Goal: Task Accomplishment & Management: Use online tool/utility

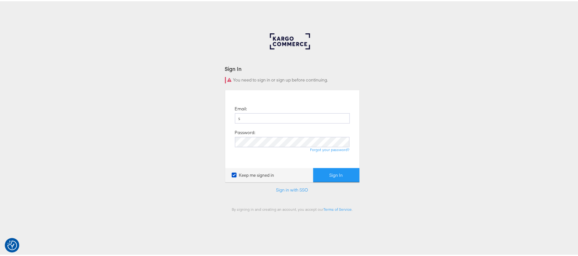
type input "sanjana.pradhan@kargo.com"
click at [326, 178] on button "Sign In" at bounding box center [336, 174] width 46 height 14
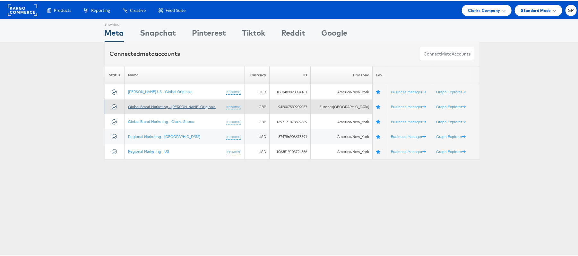
click at [162, 107] on link "Global Brand Marketing - [PERSON_NAME] Originals" at bounding box center [172, 105] width 88 height 5
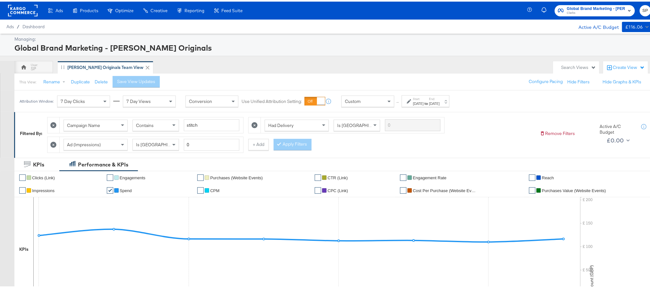
click at [441, 106] on div "Attribution Window: 7 Day Clicks 7 Day Views Conversion Use Unified Attribution…" at bounding box center [235, 99] width 443 height 21
click at [440, 104] on div "Sep 8th 2025" at bounding box center [434, 101] width 11 height 5
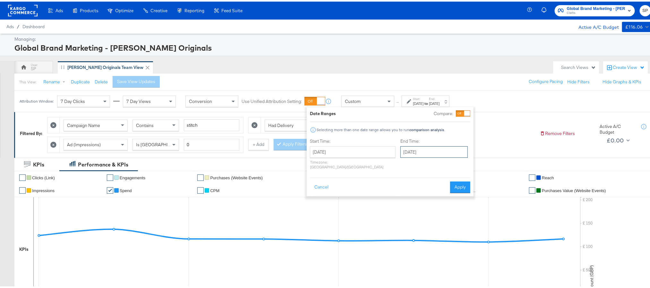
click at [408, 152] on input "September 8th 2025" at bounding box center [433, 151] width 67 height 12
click at [424, 191] on td "9" at bounding box center [429, 191] width 11 height 9
type input "[DATE]"
click at [462, 180] on button "Apply" at bounding box center [460, 186] width 20 height 12
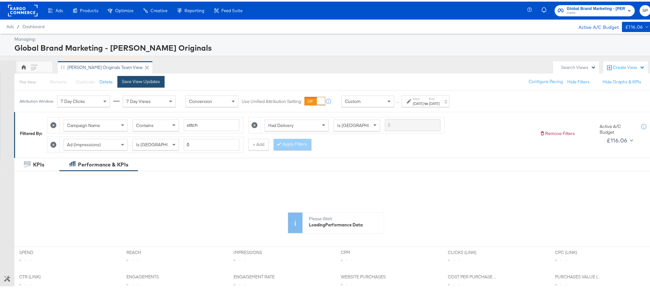
click at [131, 78] on div "Save View Updates" at bounding box center [141, 80] width 38 height 6
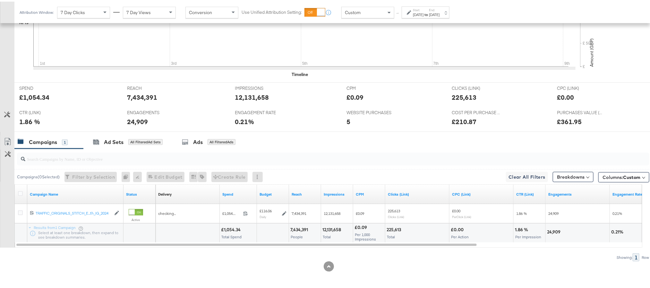
scroll to position [229, 0]
click at [258, 196] on div "Delivery Sorting Unavailable Spend Budget Reach Impressions CPM Clicks (Link) C…" at bounding box center [511, 192] width 711 height 19
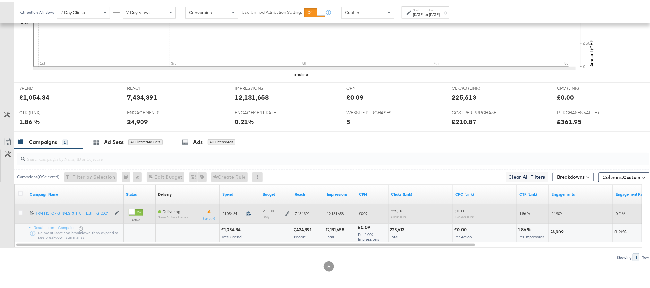
click at [248, 213] on icon at bounding box center [248, 212] width 5 height 5
click at [288, 213] on icon at bounding box center [287, 212] width 4 height 4
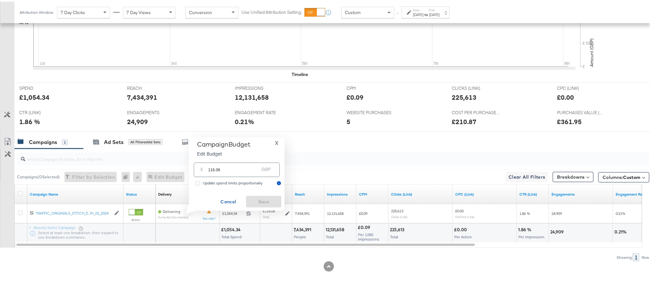
click at [248, 172] on input "116.06" at bounding box center [233, 166] width 51 height 14
paste input "£116.4"
type input "116.46"
click at [257, 199] on span "Save" at bounding box center [264, 200] width 30 height 8
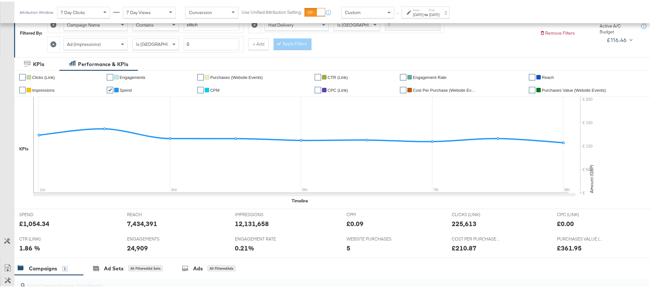
scroll to position [0, 0]
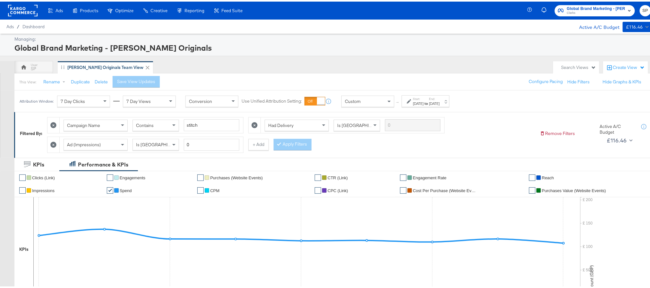
click at [574, 5] on span "Global Brand Marketing - Clarks Originals" at bounding box center [596, 7] width 58 height 7
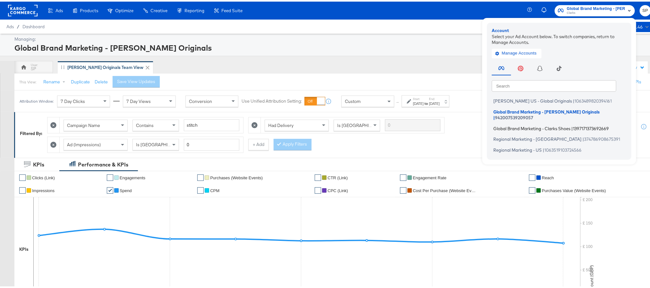
click at [540, 124] on span "Global Brand Marketing - Clarks Shoes" at bounding box center [532, 126] width 77 height 5
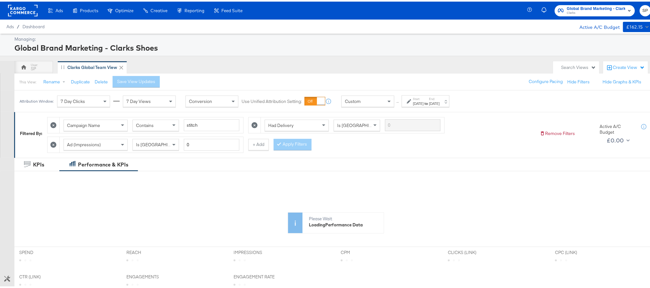
click at [424, 101] on div "[DATE]" at bounding box center [418, 101] width 11 height 5
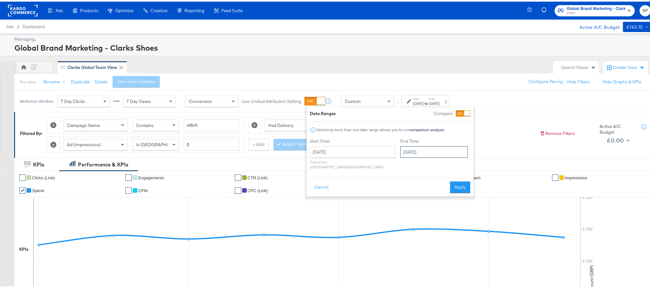
click at [418, 152] on input "September 8th 2025" at bounding box center [433, 151] width 67 height 12
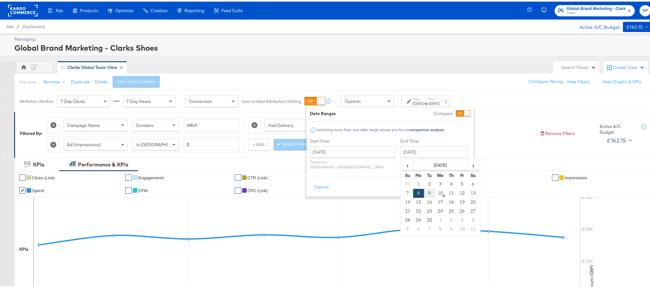
click at [424, 190] on td "9" at bounding box center [429, 191] width 11 height 9
type input "[DATE]"
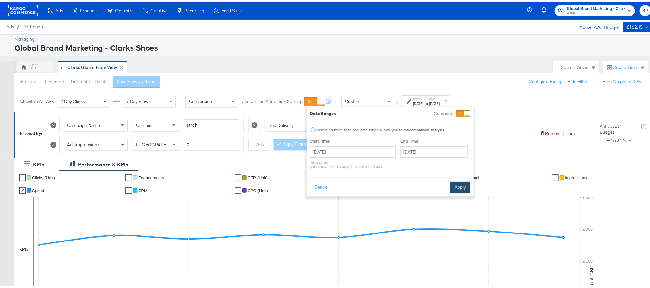
click at [463, 185] on button "Apply" at bounding box center [460, 186] width 20 height 12
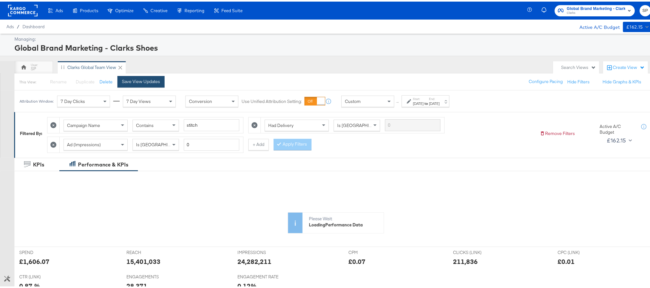
click at [129, 82] on div "Save View Updates" at bounding box center [141, 80] width 38 height 6
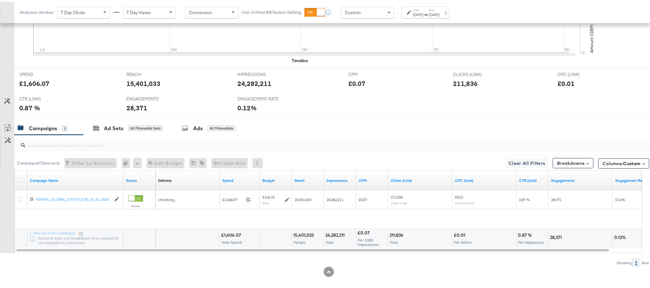
scroll to position [229, 0]
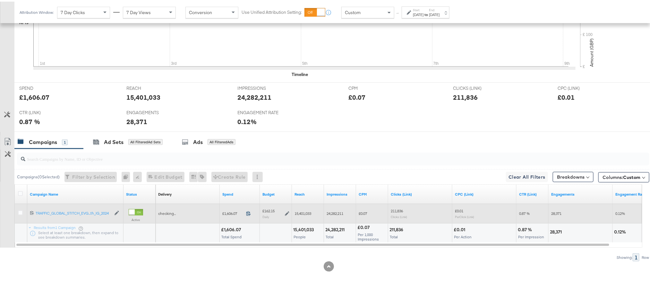
click at [250, 213] on icon at bounding box center [248, 212] width 5 height 5
click at [286, 213] on icon at bounding box center [287, 212] width 4 height 4
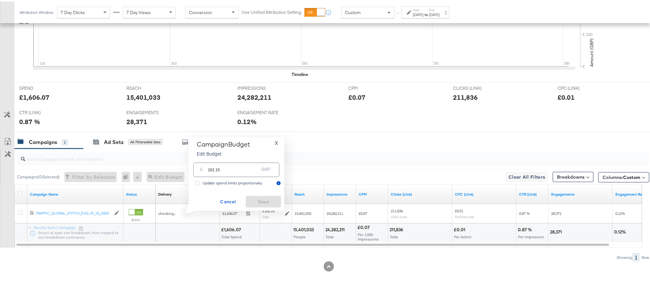
click at [254, 172] on input "162.15" at bounding box center [233, 166] width 51 height 14
paste input "£161.62"
type input "161.62"
click at [257, 198] on span "Save" at bounding box center [263, 200] width 30 height 8
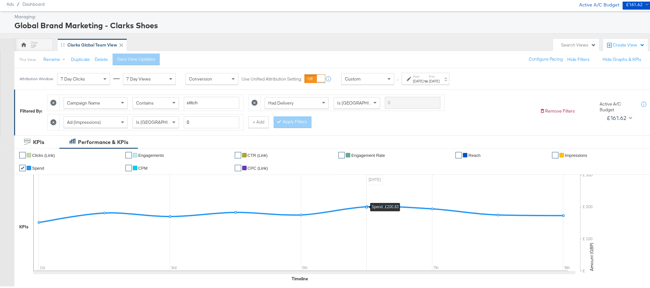
scroll to position [0, 0]
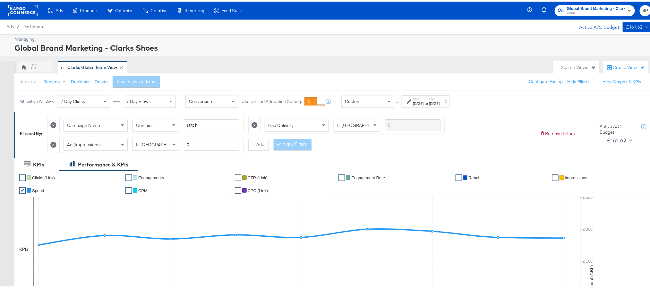
click at [424, 102] on div "Sep 1st 2025" at bounding box center [418, 101] width 11 height 5
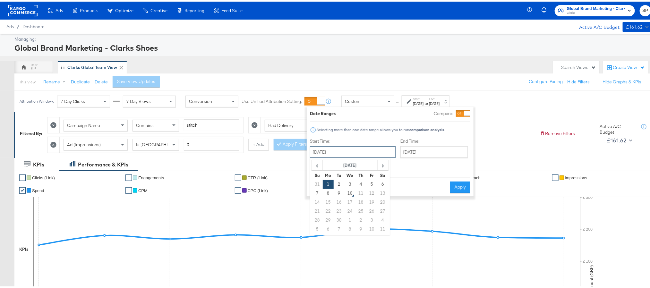
click at [356, 151] on input "September 1st 2025" at bounding box center [353, 151] width 86 height 12
click at [380, 183] on td "6" at bounding box center [382, 182] width 11 height 9
type input "[DATE]"
click at [460, 184] on button "Apply" at bounding box center [461, 186] width 20 height 12
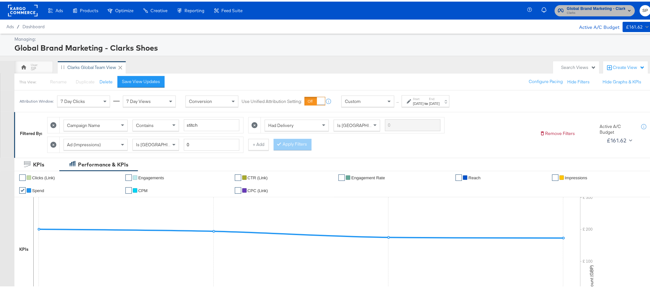
click at [597, 7] on span "Global Brand Marketing - Clarks Shoes" at bounding box center [596, 7] width 58 height 7
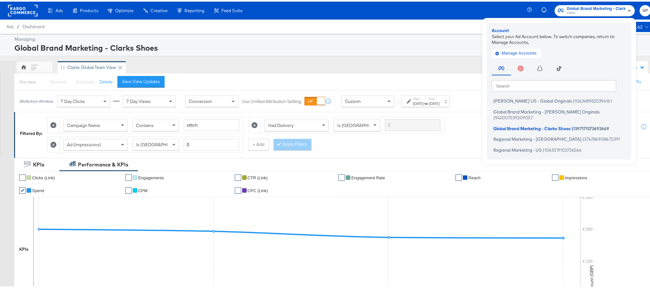
click at [437, 53] on div "Managing: Global Brand Marketing - Clarks Shoes" at bounding box center [328, 43] width 657 height 22
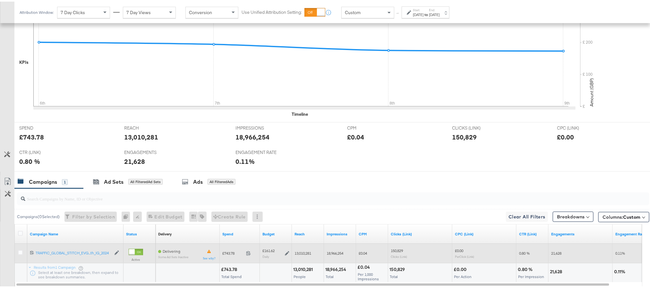
scroll to position [229, 0]
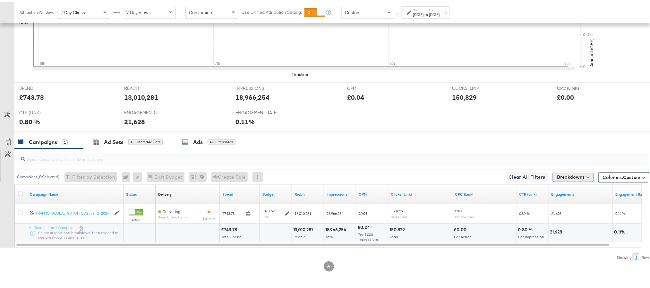
click at [553, 176] on button "Breakdowns" at bounding box center [573, 175] width 41 height 10
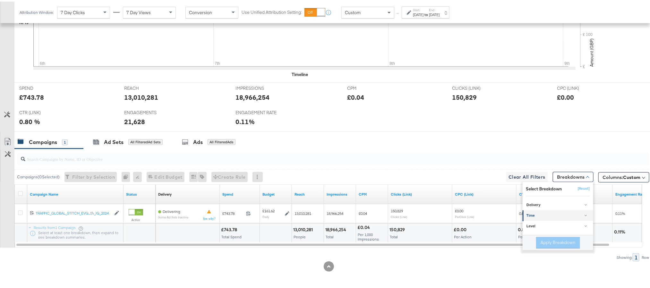
click at [541, 216] on div "Time" at bounding box center [559, 214] width 64 height 5
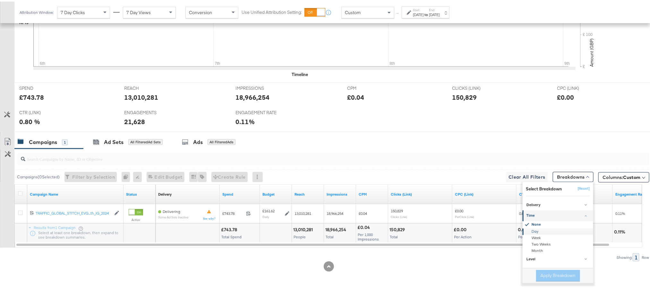
click at [537, 229] on div "Day" at bounding box center [559, 230] width 70 height 6
click at [538, 275] on button "Apply Breakdown" at bounding box center [558, 275] width 44 height 12
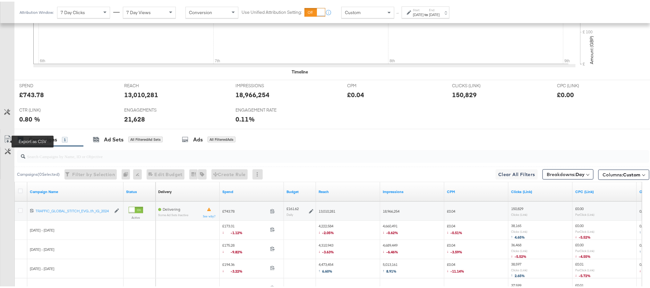
click at [6, 139] on icon at bounding box center [8, 138] width 8 height 8
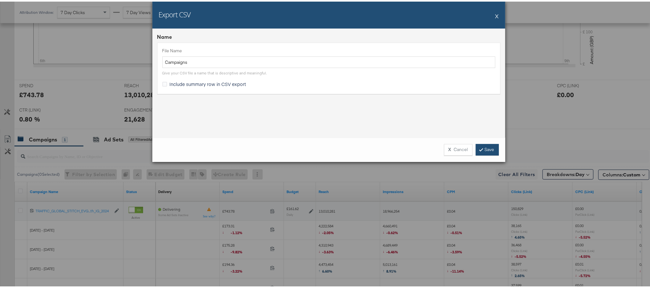
click at [480, 149] on link "Save" at bounding box center [487, 148] width 23 height 12
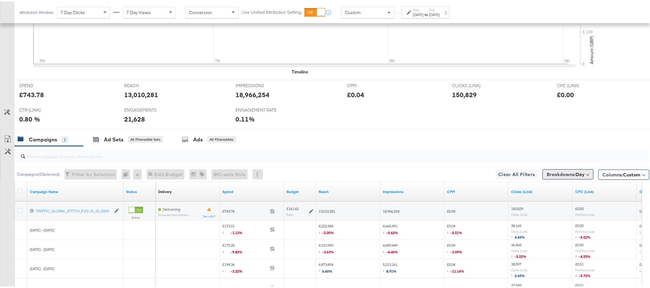
click at [547, 174] on span "Breakdowns: Day" at bounding box center [566, 173] width 38 height 6
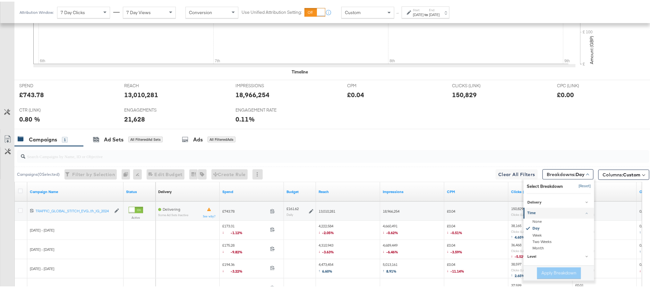
click at [580, 187] on button "[Reset]" at bounding box center [583, 185] width 16 height 10
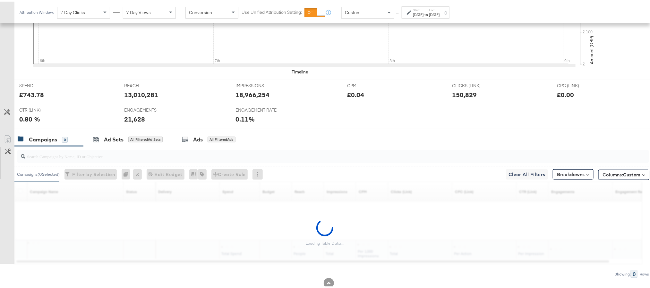
click at [424, 12] on div "Sep 6th 2025" at bounding box center [418, 13] width 11 height 5
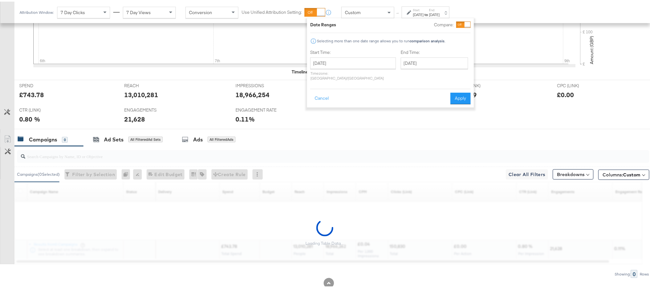
click at [422, 67] on div "End Time: September 9th 2025 ‹ September 2025 › Su Mo Tu We Th Fr Sa 31 1 2 3 4…" at bounding box center [436, 65] width 70 height 34
click at [420, 59] on input "[DATE]" at bounding box center [434, 62] width 67 height 12
click at [468, 94] on td "6" at bounding box center [473, 94] width 11 height 9
type input "September 6th 2025"
click at [459, 91] on button "Apply" at bounding box center [461, 97] width 20 height 12
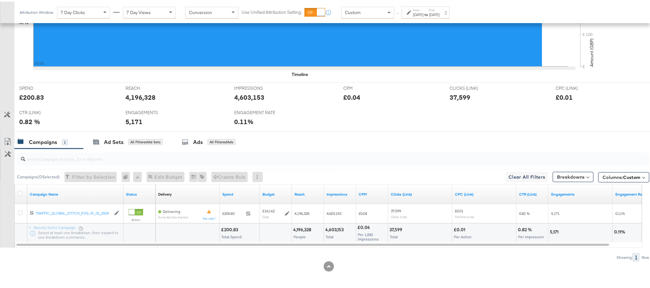
click at [440, 12] on div "Sep 6th 2025" at bounding box center [434, 13] width 11 height 5
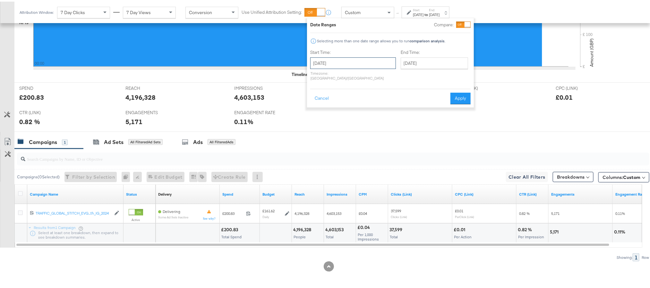
click at [362, 63] on input "September 6th 2025" at bounding box center [353, 62] width 86 height 12
click at [320, 103] on td "7" at bounding box center [317, 103] width 11 height 9
type input "[DATE]"
click at [457, 91] on button "Apply" at bounding box center [461, 97] width 20 height 12
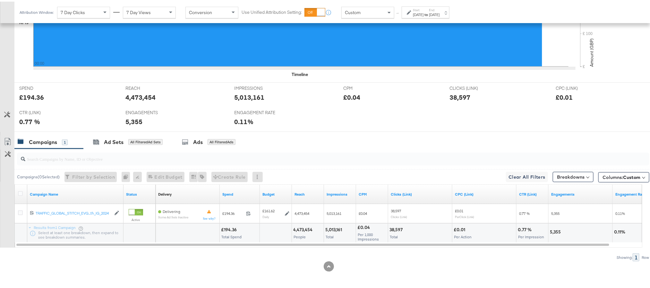
click at [424, 11] on div "[DATE]" at bounding box center [418, 13] width 11 height 5
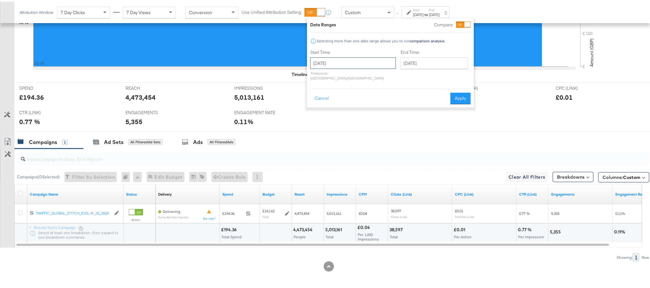
click at [345, 60] on input "[DATE]" at bounding box center [353, 62] width 86 height 12
click at [330, 100] on td "8" at bounding box center [328, 103] width 11 height 9
type input "September 8th 2025"
click at [454, 91] on button "Apply" at bounding box center [461, 97] width 20 height 12
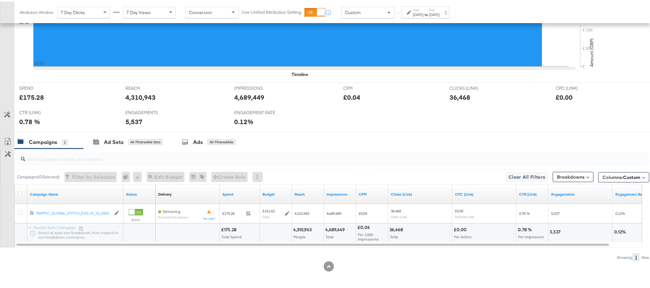
click at [440, 12] on div "Sep 8th 2025" at bounding box center [434, 13] width 11 height 5
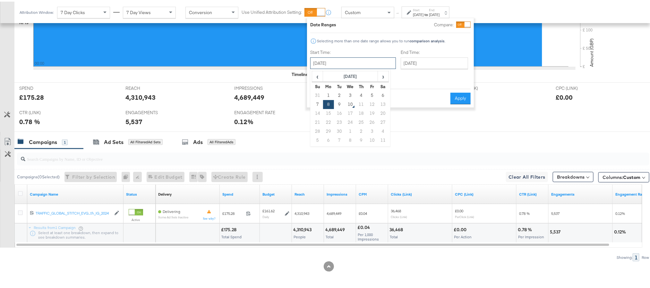
click at [338, 64] on input "September 8th 2025" at bounding box center [353, 62] width 86 height 12
click at [341, 99] on td "9" at bounding box center [339, 103] width 11 height 9
type input "[DATE]"
click at [456, 92] on button "Apply" at bounding box center [461, 97] width 20 height 12
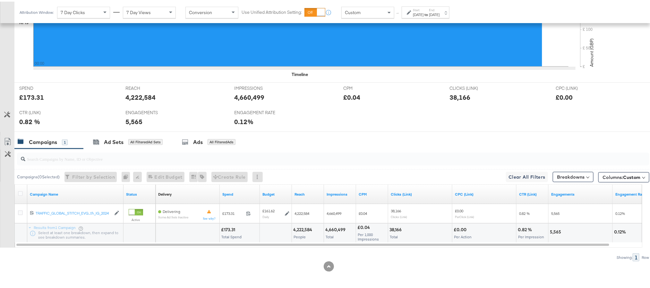
click at [251, 95] on div "4,660,499" at bounding box center [250, 95] width 30 height 9
copy div "4,660,499"
click at [450, 96] on div "38,166" at bounding box center [460, 95] width 21 height 9
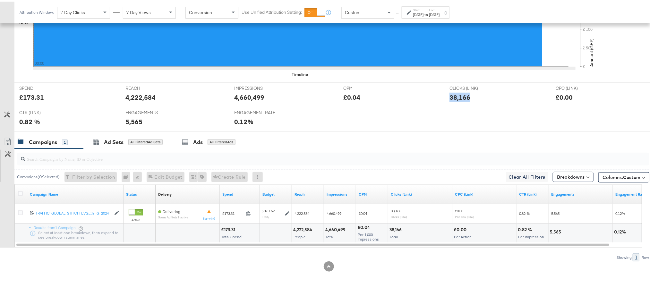
copy div "38,166"
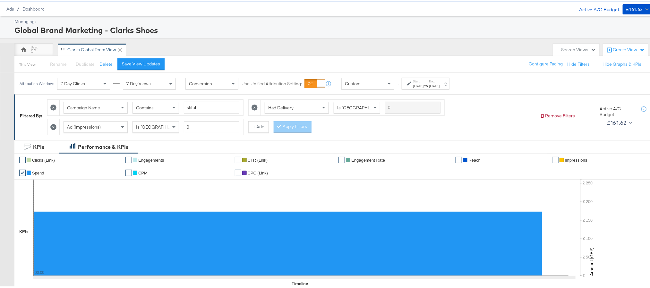
scroll to position [0, 0]
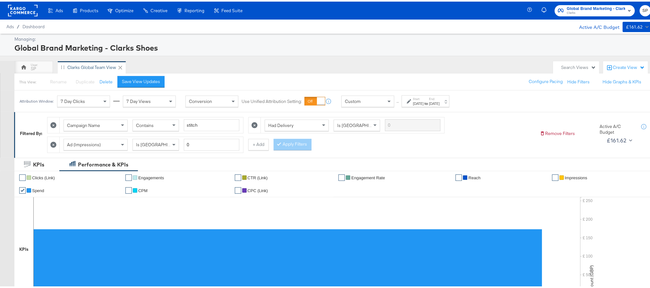
click at [600, 10] on span "Clarks" at bounding box center [596, 11] width 58 height 5
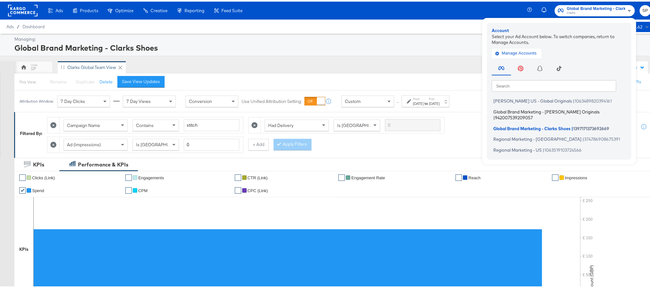
click at [534, 109] on span "Global Brand Marketing - Clarks Originals" at bounding box center [547, 109] width 106 height 5
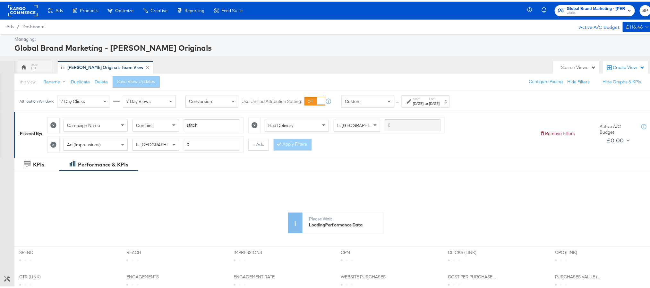
click at [429, 102] on strong "to" at bounding box center [426, 101] width 5 height 5
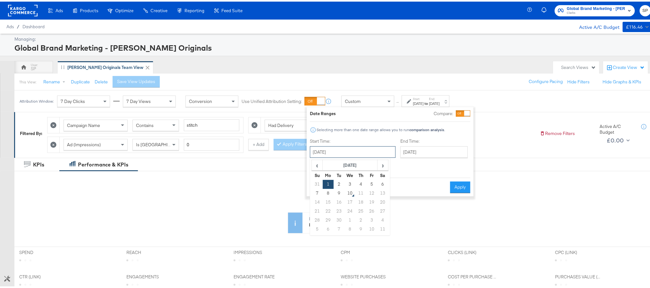
click at [354, 153] on input "September 1st 2025" at bounding box center [353, 151] width 86 height 12
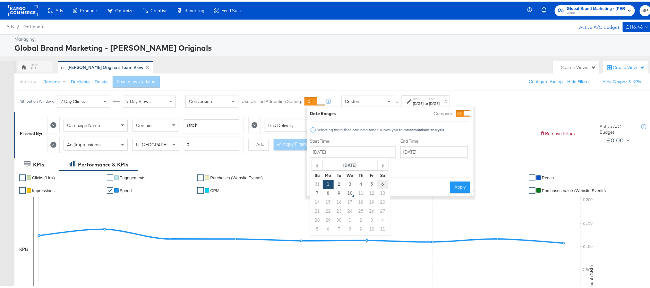
click at [382, 181] on td "6" at bounding box center [382, 182] width 11 height 9
type input "[DATE]"
click at [462, 180] on button "Apply" at bounding box center [461, 186] width 20 height 12
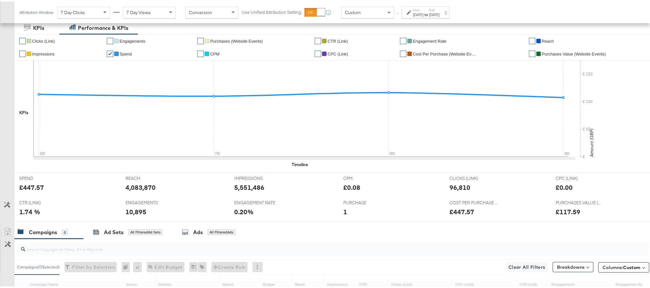
scroll to position [193, 0]
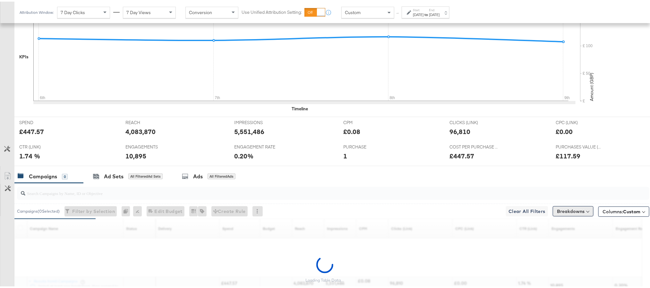
click at [558, 212] on button "Breakdowns" at bounding box center [573, 210] width 41 height 10
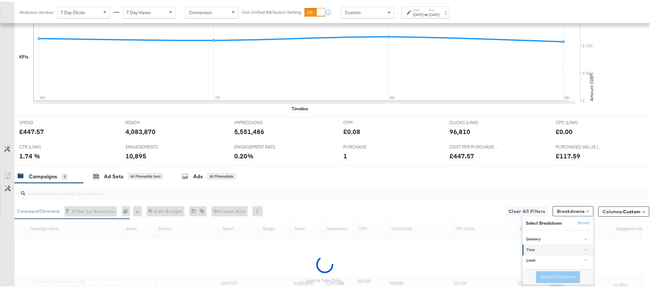
click at [539, 249] on div "Time" at bounding box center [559, 248] width 64 height 5
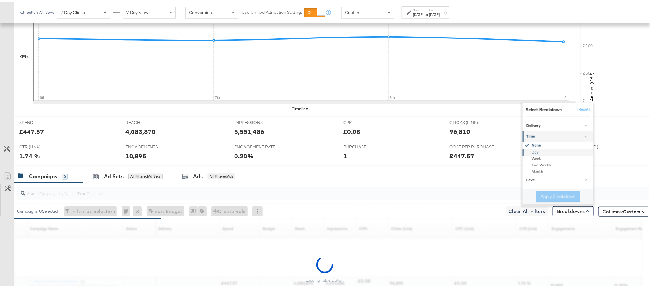
click at [539, 151] on div "Day" at bounding box center [559, 151] width 70 height 6
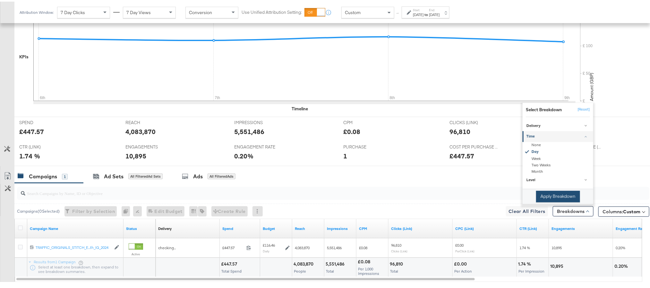
click at [537, 196] on button "Apply Breakdown" at bounding box center [558, 195] width 44 height 12
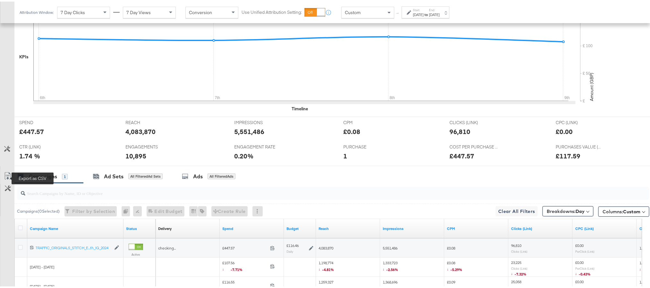
click at [9, 178] on icon at bounding box center [8, 175] width 8 height 8
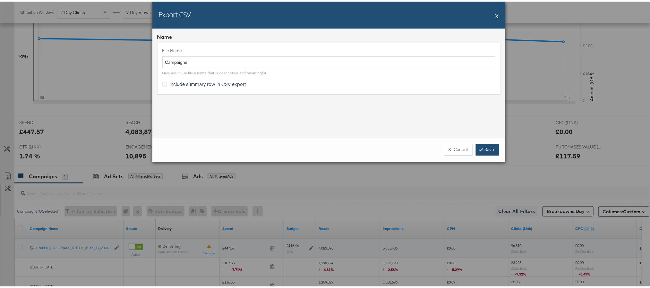
click at [480, 146] on icon at bounding box center [481, 148] width 2 height 4
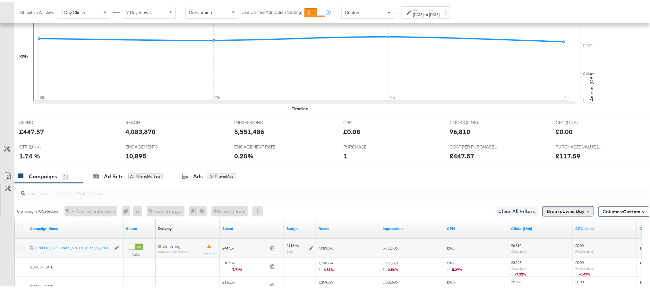
click at [557, 213] on span "Breakdowns: Day" at bounding box center [566, 210] width 38 height 6
click at [575, 222] on button "[Reset]" at bounding box center [583, 222] width 16 height 10
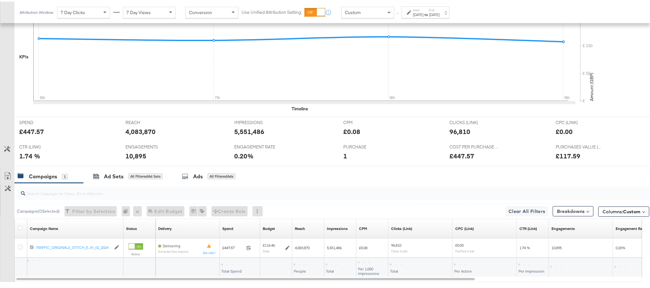
click at [440, 10] on label "End:" at bounding box center [434, 8] width 11 height 4
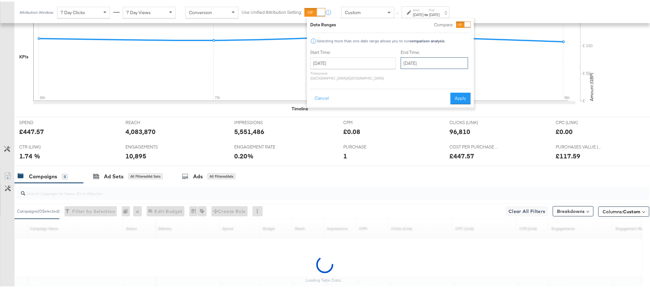
click at [406, 62] on input "[DATE]" at bounding box center [434, 62] width 67 height 12
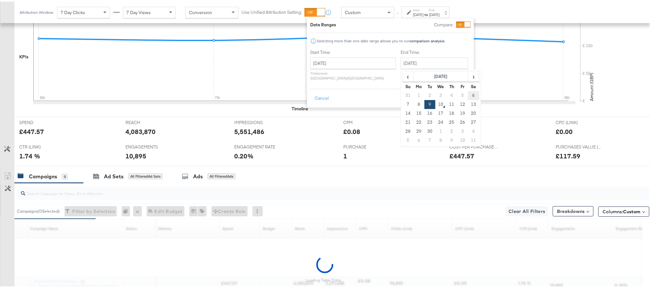
click at [468, 94] on td "6" at bounding box center [473, 94] width 11 height 9
type input "[DATE]"
click at [456, 91] on button "Apply" at bounding box center [461, 97] width 20 height 12
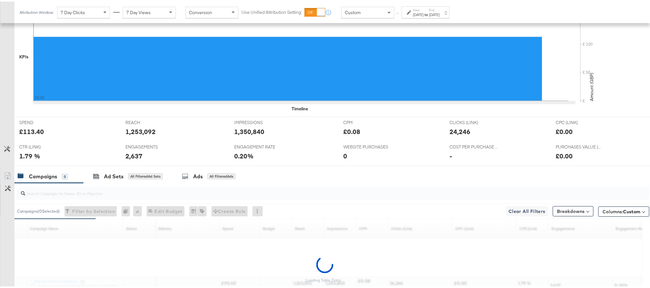
click at [135, 129] on div "1,253,092" at bounding box center [140, 129] width 30 height 9
copy div "1,253,092"
click at [252, 130] on div "1,350,840" at bounding box center [250, 129] width 30 height 9
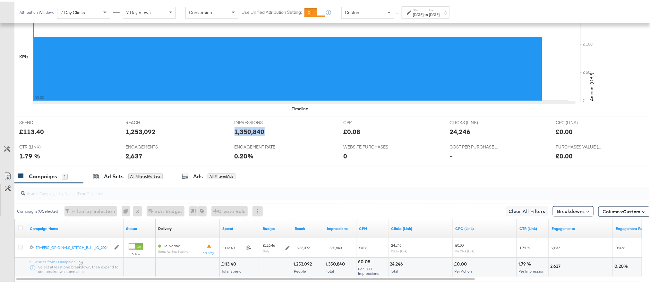
click at [252, 130] on div "1,350,840" at bounding box center [250, 129] width 30 height 9
copy div "1,350,840"
click at [452, 130] on div "24,246" at bounding box center [460, 129] width 21 height 9
copy div "24,246"
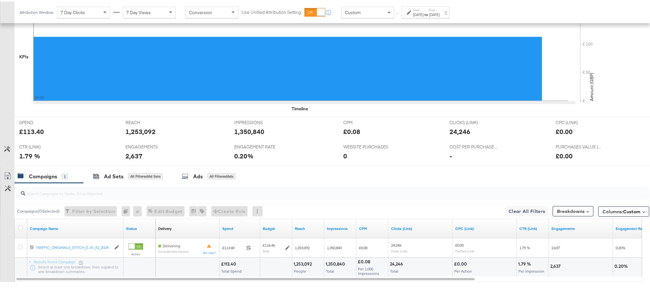
click at [131, 156] on div "2,637" at bounding box center [133, 154] width 17 height 9
copy div "2,637"
click at [440, 12] on div "Sep 6th 2025" at bounding box center [434, 13] width 11 height 5
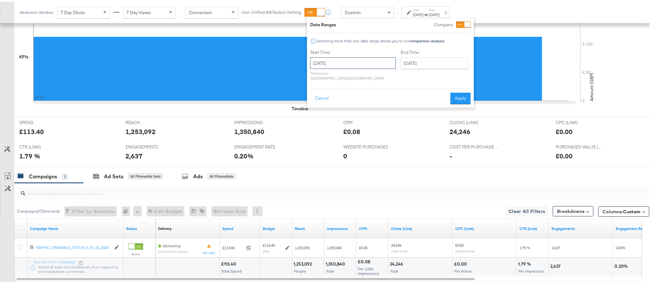
click at [360, 62] on input "September 6th 2025" at bounding box center [353, 62] width 86 height 12
click at [319, 102] on td "7" at bounding box center [317, 103] width 11 height 9
type input "[DATE]"
click at [453, 91] on button "Apply" at bounding box center [461, 97] width 20 height 12
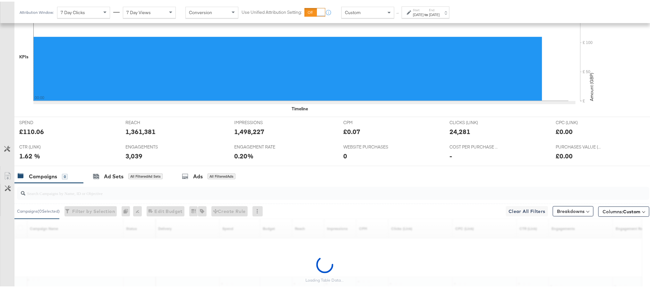
click at [27, 134] on div "£110.06" at bounding box center [31, 129] width 25 height 9
click at [27, 133] on div "£110.06" at bounding box center [31, 129] width 25 height 9
copy div "110.06"
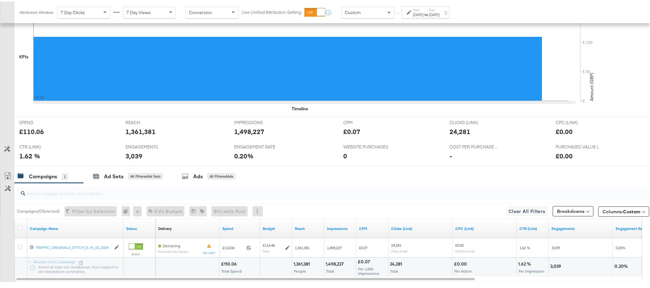
click at [138, 133] on div "1,361,381" at bounding box center [140, 129] width 30 height 9
copy div "1,361,381"
click at [248, 134] on div "1,498,227" at bounding box center [250, 129] width 30 height 9
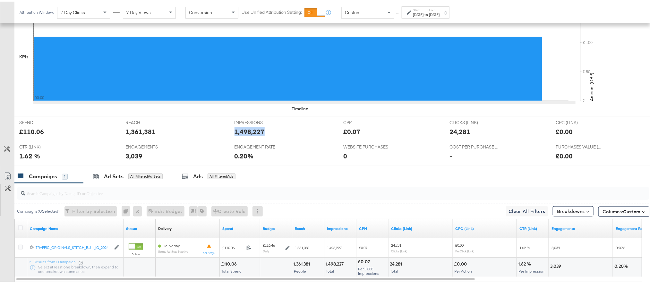
copy div "1,498,227"
click at [451, 135] on div "24,281" at bounding box center [460, 129] width 21 height 9
copy div "24,281"
click at [127, 157] on div "3,039" at bounding box center [133, 154] width 17 height 9
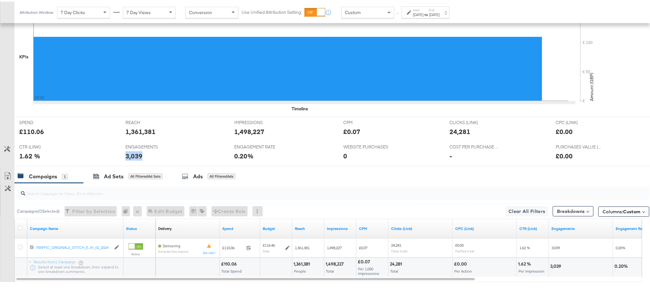
click at [127, 157] on div "3,039" at bounding box center [133, 154] width 17 height 9
copy div "3,039"
click at [440, 13] on div "[DATE]" at bounding box center [434, 13] width 11 height 5
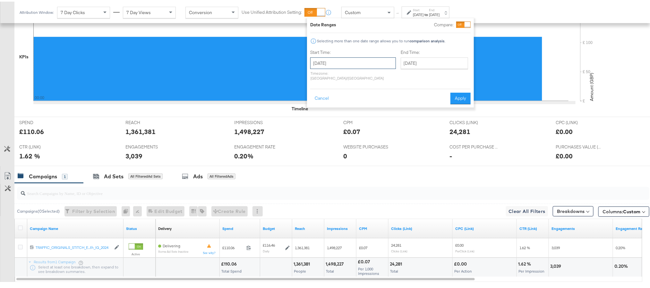
click at [351, 62] on input "[DATE]" at bounding box center [353, 62] width 86 height 12
click at [329, 103] on td "8" at bounding box center [328, 103] width 11 height 9
type input "September 8th 2025"
click at [457, 91] on button "Apply" at bounding box center [461, 97] width 20 height 12
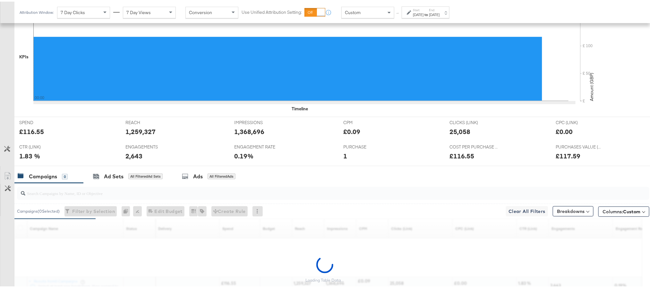
click at [30, 133] on div "£116.55" at bounding box center [31, 129] width 25 height 9
copy div "116.55"
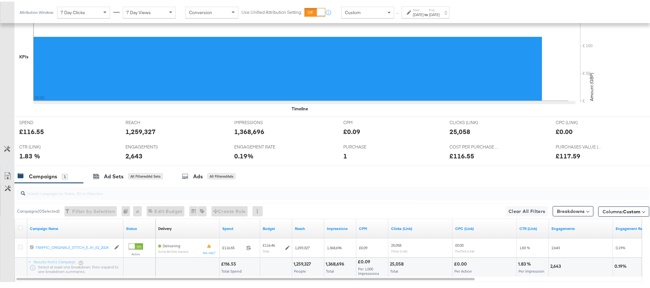
click at [141, 130] on div "1,259,327" at bounding box center [140, 129] width 30 height 9
click at [244, 132] on div "1,368,696" at bounding box center [250, 129] width 30 height 9
click at [451, 132] on div "25,058" at bounding box center [460, 129] width 21 height 9
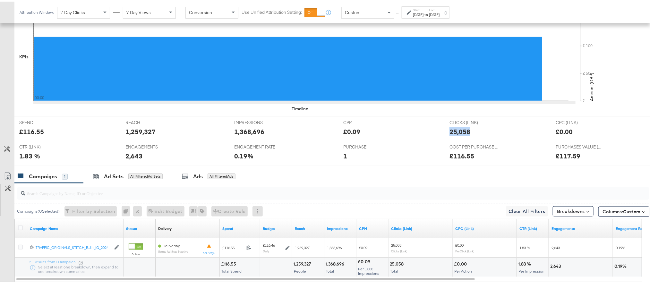
click at [451, 132] on div "25,058" at bounding box center [460, 129] width 21 height 9
click at [137, 157] on div "2,643" at bounding box center [133, 154] width 17 height 9
click at [440, 12] on div "Sep 8th 2025" at bounding box center [434, 13] width 11 height 5
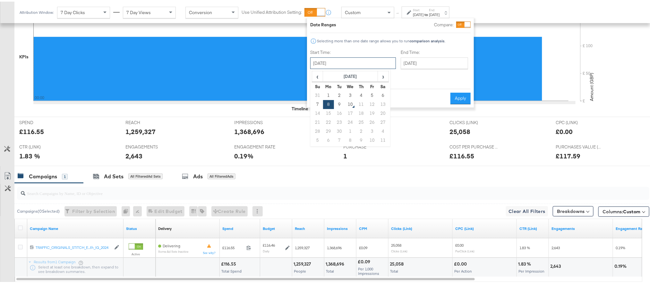
click at [362, 61] on input "September 8th 2025" at bounding box center [353, 62] width 86 height 12
click at [338, 103] on td "9" at bounding box center [339, 103] width 11 height 9
type input "[DATE]"
click at [463, 91] on button "Apply" at bounding box center [461, 97] width 20 height 12
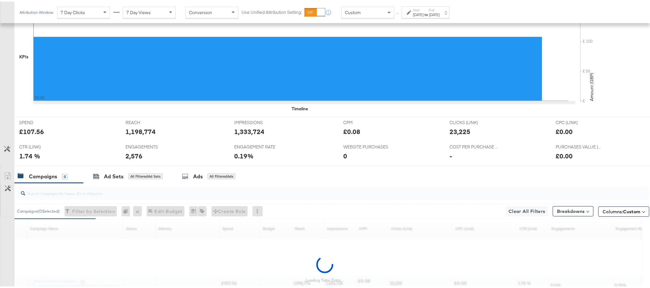
click at [33, 133] on div "£107.56" at bounding box center [31, 129] width 25 height 9
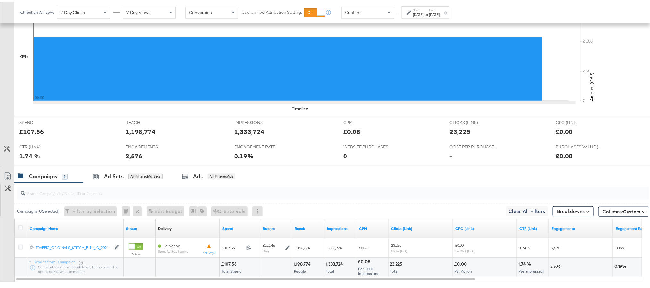
click at [146, 133] on div "1,198,774" at bounding box center [140, 129] width 30 height 9
click at [252, 128] on div "1,333,724" at bounding box center [250, 129] width 30 height 9
click at [252, 131] on div "1,333,724" at bounding box center [250, 129] width 30 height 9
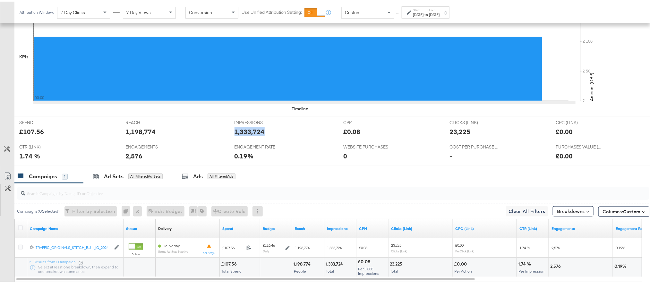
click at [252, 131] on div "1,333,724" at bounding box center [250, 129] width 30 height 9
click at [456, 133] on div "23,225" at bounding box center [460, 129] width 21 height 9
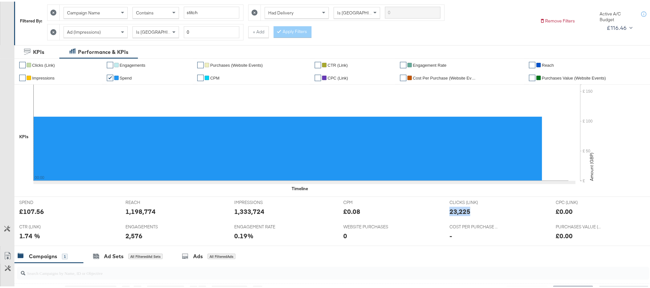
scroll to position [0, 0]
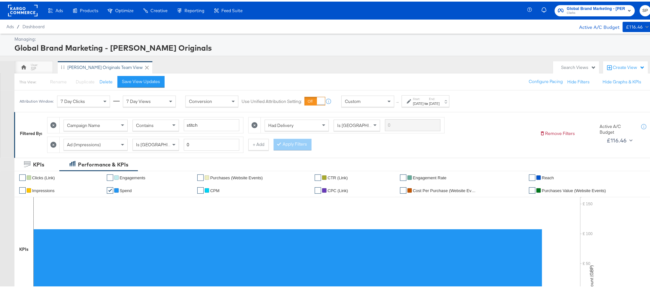
click at [579, 9] on span "Clarks" at bounding box center [596, 11] width 58 height 5
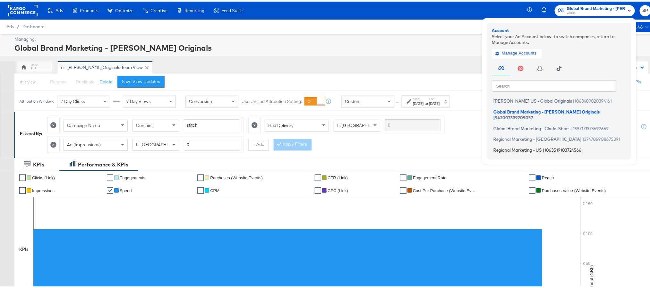
click at [525, 146] on span "Regional Marketing - US" at bounding box center [518, 148] width 48 height 5
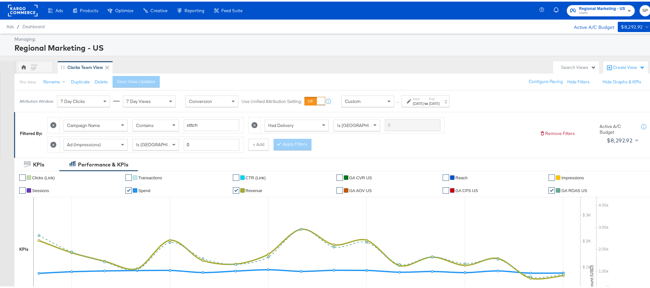
click at [447, 105] on div "Start: [DATE] to End: [DATE]" at bounding box center [426, 100] width 48 height 12
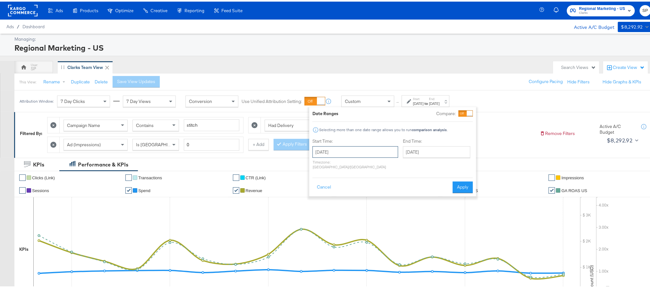
click at [358, 148] on input "[DATE]" at bounding box center [356, 151] width 86 height 12
click at [386, 227] on td "6" at bounding box center [385, 227] width 11 height 9
type input "[DATE]"
click at [460, 180] on button "Apply" at bounding box center [461, 186] width 20 height 12
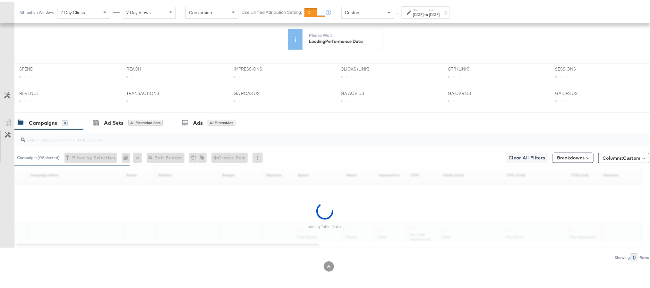
scroll to position [249, 0]
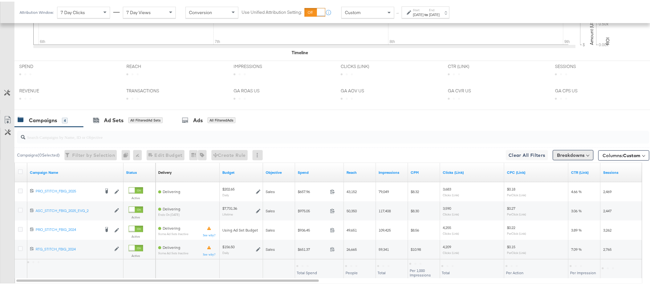
click at [557, 155] on button "Breakdowns" at bounding box center [573, 154] width 41 height 10
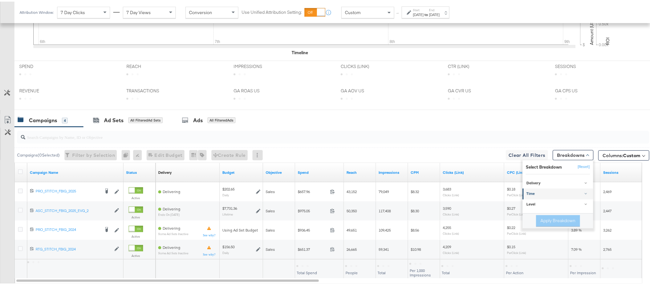
click at [546, 193] on div "Time" at bounding box center [559, 192] width 64 height 5
click at [540, 212] on div "Day" at bounding box center [559, 208] width 70 height 6
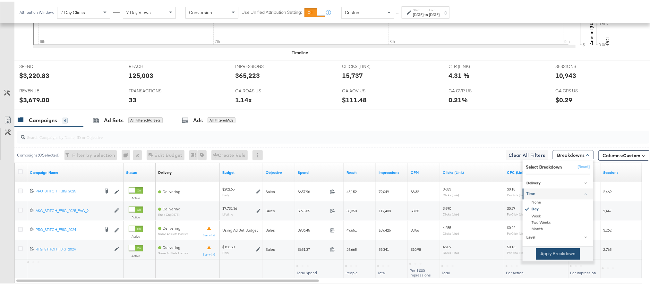
click at [541, 255] on button "Apply Breakdown" at bounding box center [558, 253] width 44 height 12
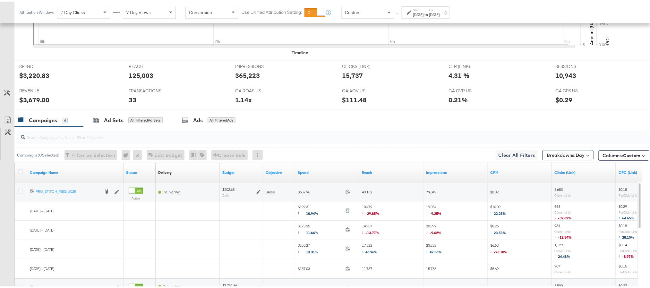
click at [3, 123] on link "Export as CSV" at bounding box center [7, 119] width 14 height 14
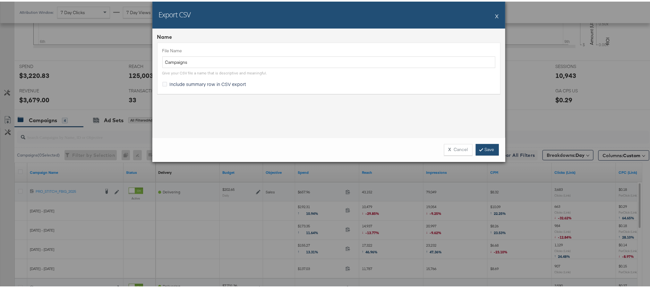
click at [481, 149] on link "Save" at bounding box center [487, 148] width 23 height 12
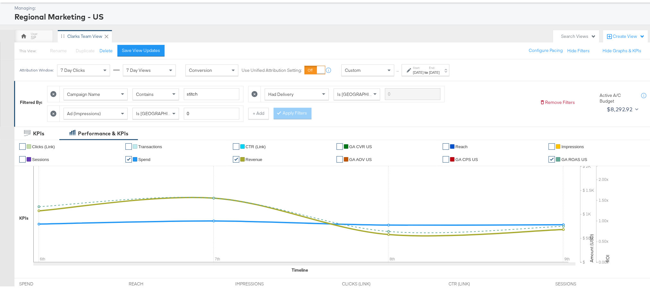
scroll to position [0, 0]
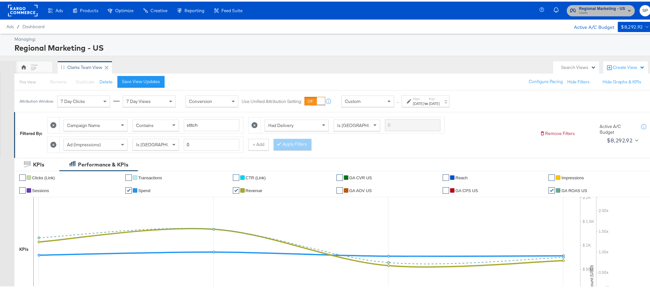
click at [606, 5] on span "Regional Marketing - US" at bounding box center [602, 7] width 46 height 7
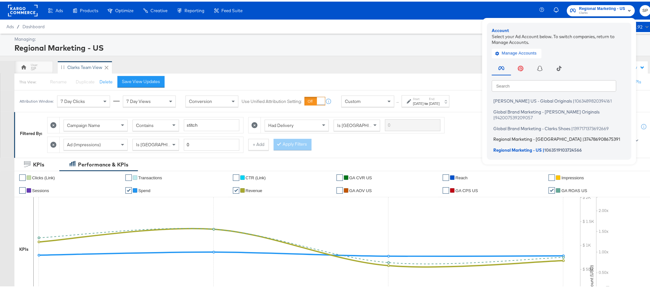
click at [515, 135] on span "Regional Marketing - [GEOGRAPHIC_DATA]" at bounding box center [538, 137] width 88 height 5
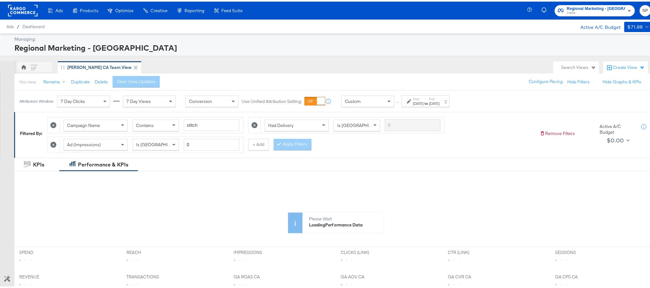
click at [417, 99] on label "Start:" at bounding box center [418, 97] width 11 height 4
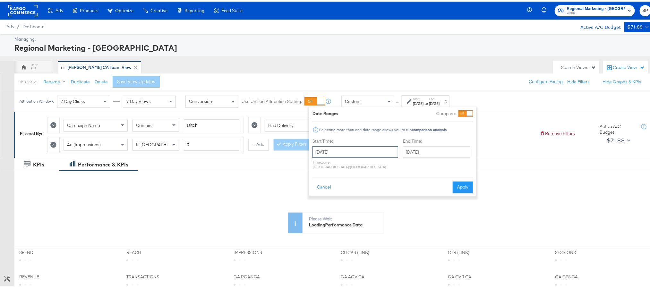
click at [372, 154] on input "[DATE]" at bounding box center [356, 151] width 86 height 12
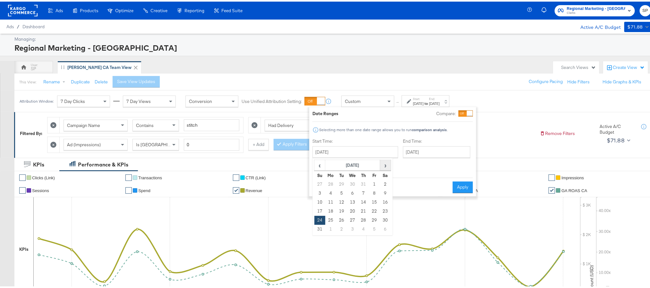
click at [384, 167] on span "›" at bounding box center [386, 164] width 10 height 10
click at [316, 191] on td "7" at bounding box center [319, 191] width 11 height 9
type input "[DATE]"
click at [458, 180] on button "Apply" at bounding box center [461, 186] width 20 height 12
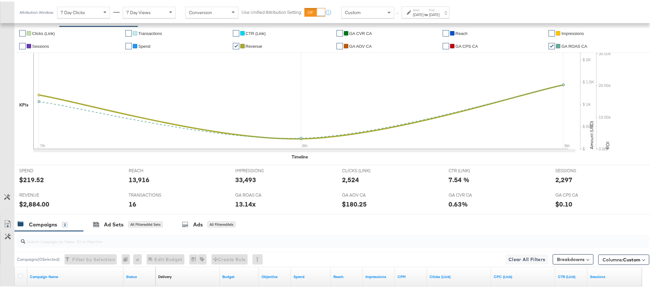
scroll to position [241, 0]
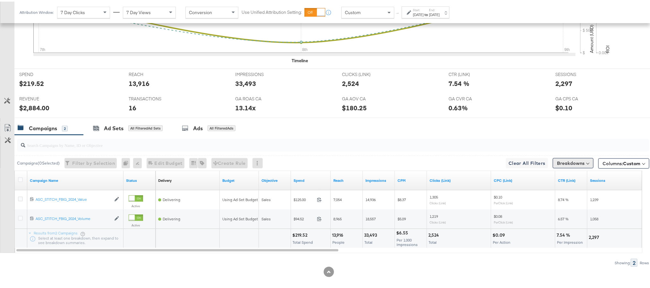
click at [554, 162] on button "Breakdowns" at bounding box center [573, 162] width 41 height 10
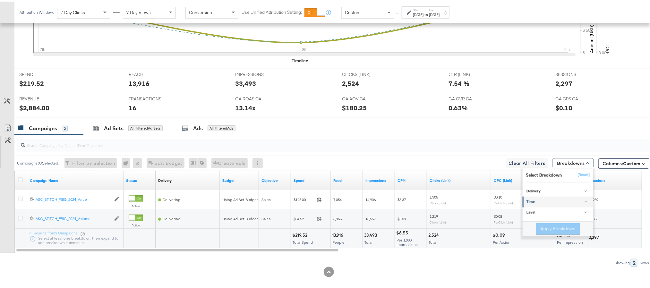
click at [540, 202] on div "Time" at bounding box center [559, 200] width 64 height 5
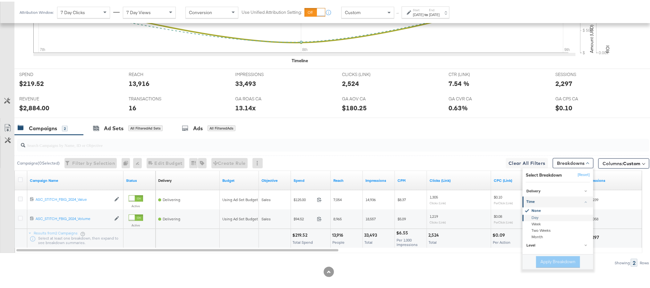
click at [531, 218] on div "Day" at bounding box center [559, 216] width 70 height 6
click at [539, 261] on button "Apply Breakdown" at bounding box center [558, 261] width 44 height 12
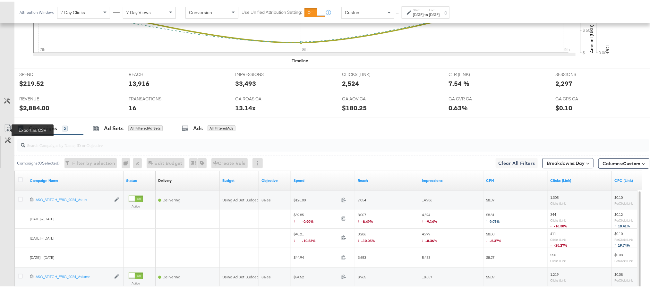
click at [8, 129] on icon at bounding box center [8, 127] width 8 height 8
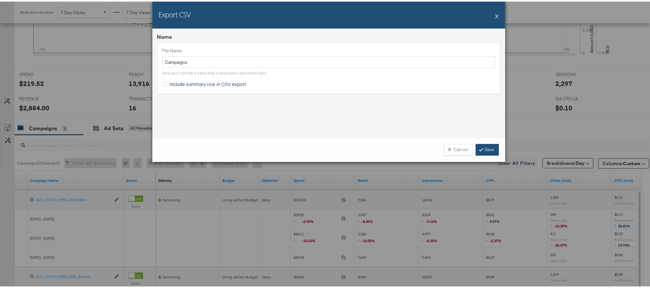
click at [479, 151] on link "Save" at bounding box center [487, 148] width 23 height 12
